Goal: Task Accomplishment & Management: Use online tool/utility

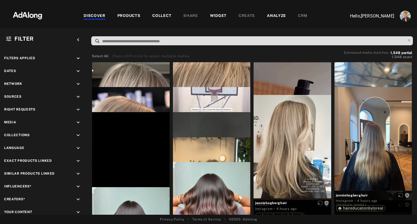
click at [131, 14] on div "PRODUCTS" at bounding box center [128, 16] width 23 height 7
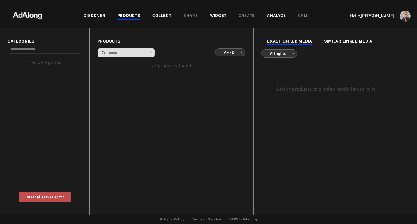
click at [161, 18] on div "COLLECT" at bounding box center [161, 16] width 19 height 7
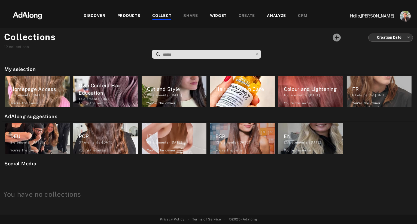
click at [27, 16] on img at bounding box center [28, 15] width 48 height 16
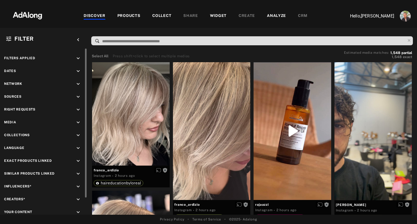
click at [77, 108] on icon "keyboard_arrow_down" at bounding box center [78, 109] width 6 height 6
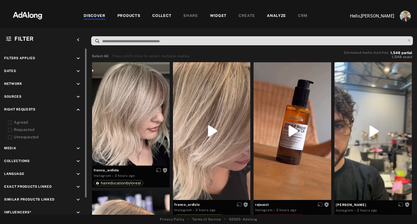
click at [18, 122] on div "Agreed" at bounding box center [48, 122] width 69 height 6
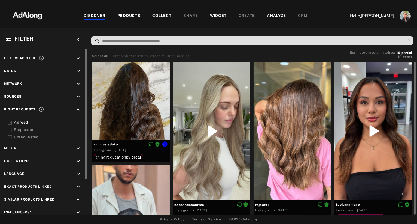
click at [124, 107] on div at bounding box center [131, 101] width 78 height 78
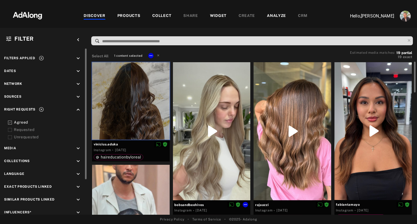
click at [215, 102] on div at bounding box center [212, 131] width 78 height 138
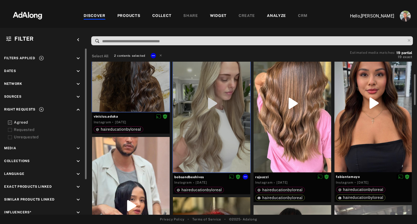
scroll to position [34, 0]
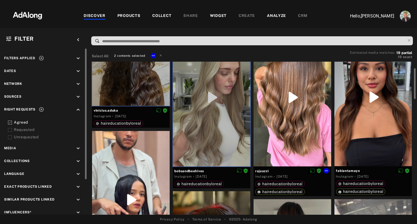
click at [276, 145] on div at bounding box center [292, 97] width 78 height 138
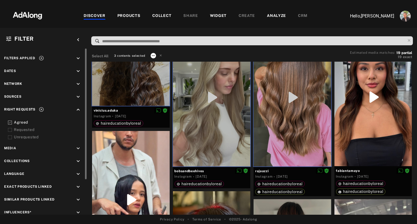
click at [151, 56] on icon at bounding box center [153, 55] width 4 height 4
click at [160, 63] on span "Collect" at bounding box center [160, 62] width 10 height 4
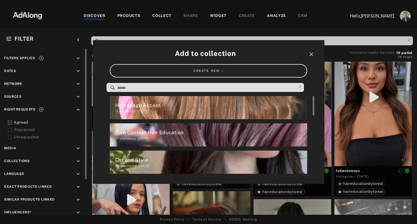
click at [170, 105] on div "Homepage Access" at bounding box center [211, 104] width 192 height 7
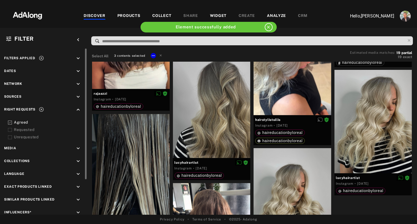
scroll to position [607, 0]
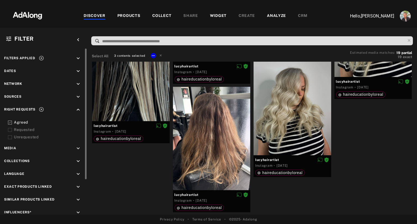
click at [213, 12] on div "DISCOVER PRODUCTS COLLECT SHARE WIDGET CREATE ANALYZE CRM" at bounding box center [195, 16] width 288 height 18
click at [213, 16] on div "WIDGET" at bounding box center [218, 16] width 17 height 7
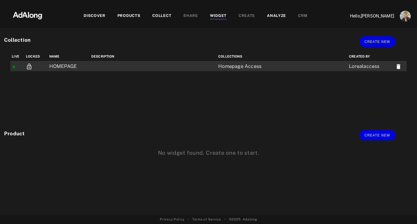
click at [64, 68] on td "HOMEPAGE" at bounding box center [69, 66] width 42 height 10
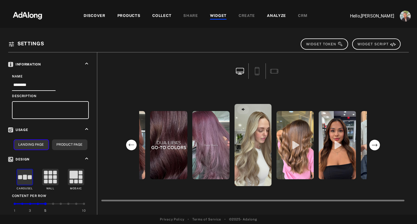
click at [131, 141] on circle "previous" at bounding box center [131, 144] width 11 height 11
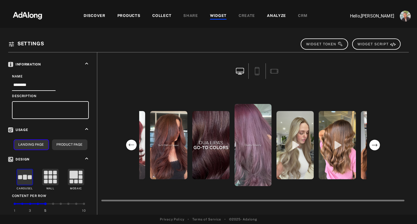
click at [133, 146] on circle "previous" at bounding box center [131, 144] width 11 height 11
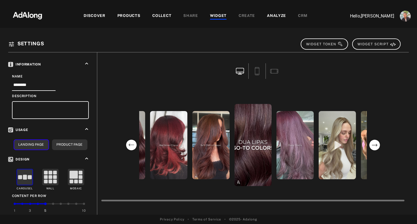
click at [133, 146] on circle "previous" at bounding box center [131, 144] width 11 height 11
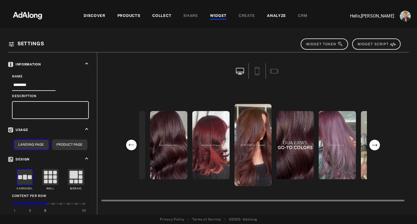
click at [133, 146] on circle "previous" at bounding box center [131, 144] width 11 height 11
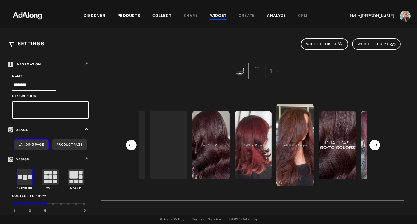
click at [133, 146] on circle "previous" at bounding box center [131, 144] width 11 height 11
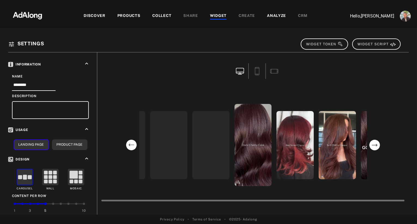
click at [133, 146] on circle "previous" at bounding box center [131, 144] width 11 height 11
